Goal: Understand process/instructions

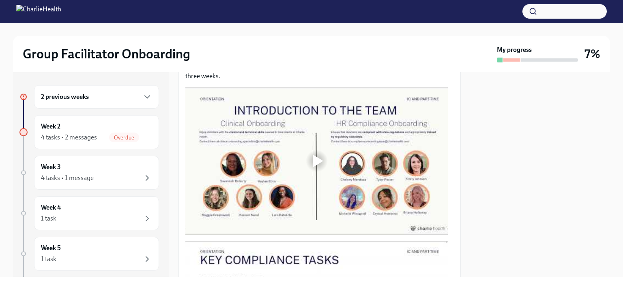
scroll to position [405, 0]
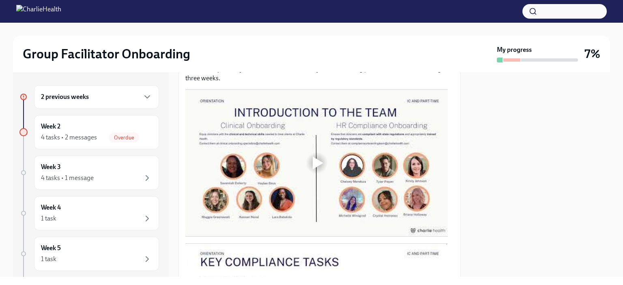
click at [313, 163] on div at bounding box center [318, 163] width 11 height 13
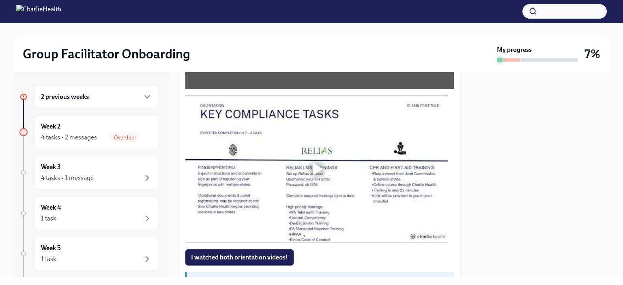
scroll to position [556, 0]
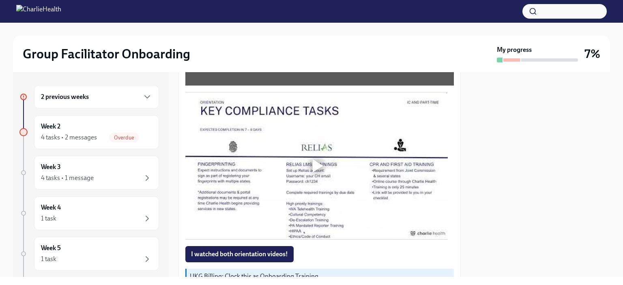
click at [317, 163] on div at bounding box center [318, 165] width 11 height 13
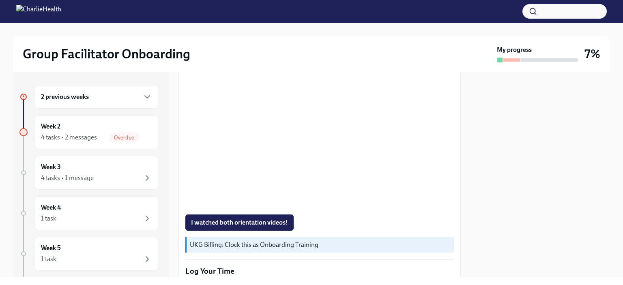
scroll to position [579, 0]
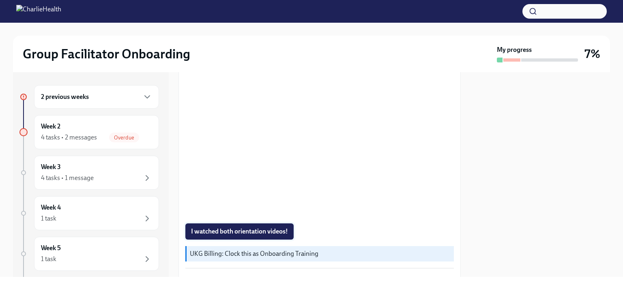
click at [272, 228] on span "I watched both orientation videos!" at bounding box center [239, 231] width 97 height 8
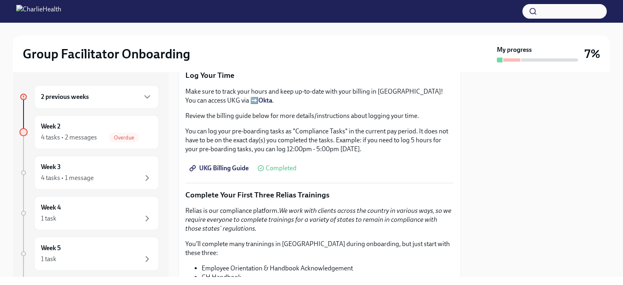
scroll to position [784, 0]
click at [145, 97] on icon "button" at bounding box center [147, 97] width 5 height 2
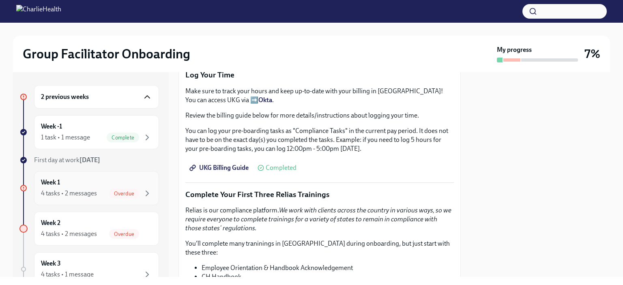
click at [105, 182] on div "Week 1 4 tasks • 2 messages Overdue" at bounding box center [96, 188] width 111 height 20
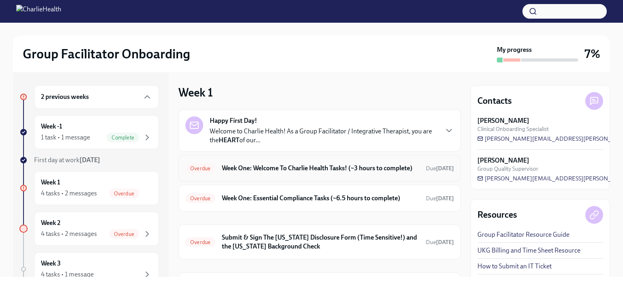
click at [301, 173] on h6 "Week One: Welcome To Charlie Health Tasks! (~3 hours to complete)" at bounding box center [320, 168] width 197 height 9
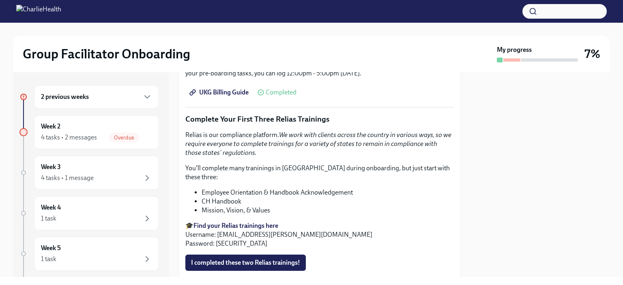
scroll to position [859, 0]
click at [255, 222] on strong "Find your Relias trainings here" at bounding box center [235, 226] width 85 height 8
